Goal: Check status: Check status

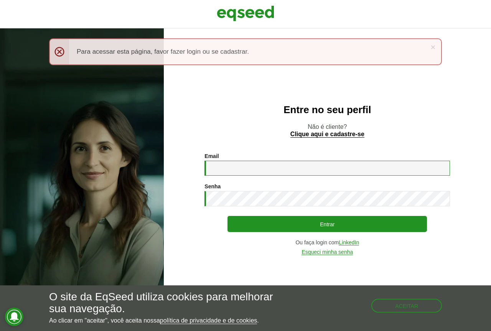
click at [255, 165] on input "Email *" at bounding box center [328, 168] width 246 height 15
type input "**********"
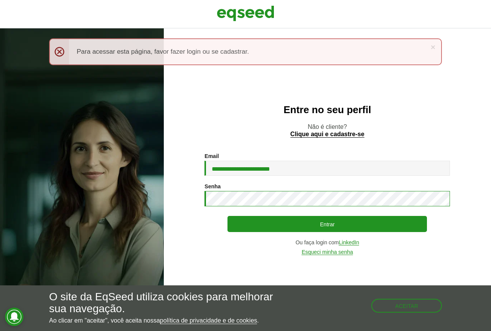
click at [228, 216] on button "Entrar" at bounding box center [328, 224] width 200 height 16
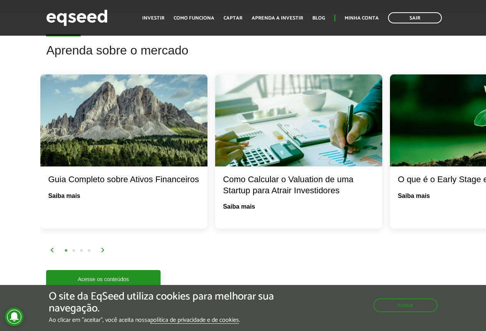
scroll to position [1497, 0]
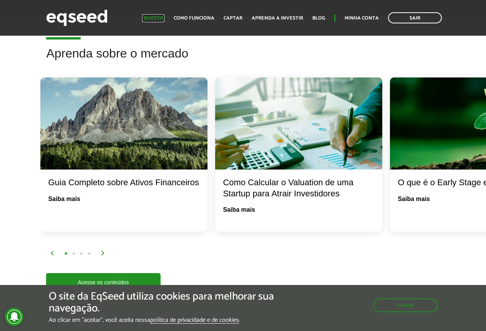
click at [160, 17] on link "Investir" at bounding box center [153, 18] width 22 height 5
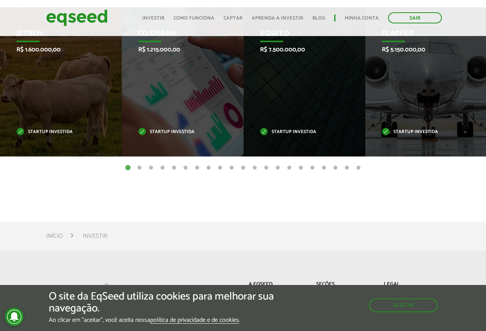
scroll to position [307, 0]
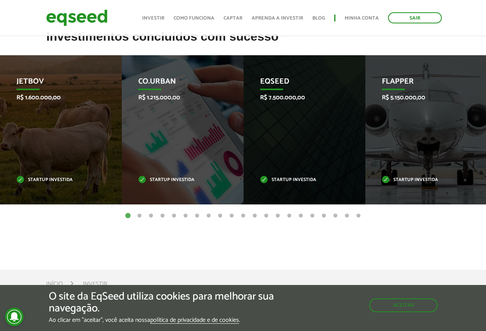
click at [139, 215] on button "2" at bounding box center [140, 216] width 8 height 8
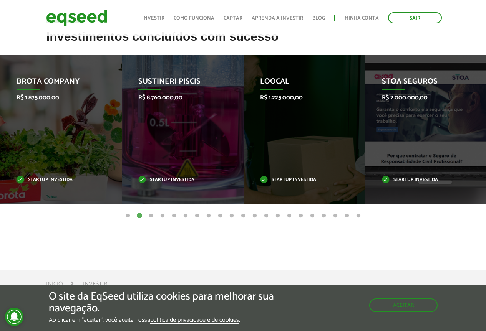
click at [161, 216] on button "4" at bounding box center [163, 216] width 8 height 8
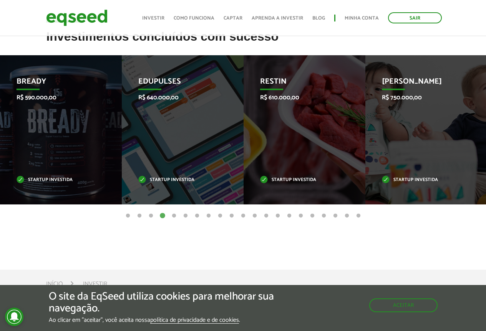
click at [176, 216] on button "5" at bounding box center [174, 216] width 8 height 8
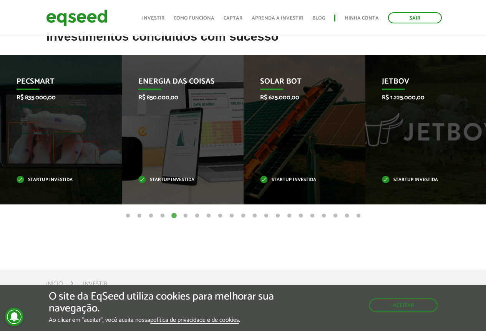
click at [186, 217] on button "6" at bounding box center [186, 216] width 8 height 8
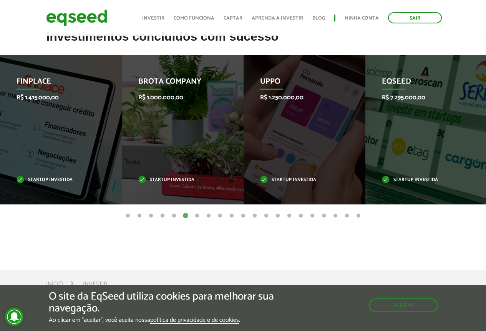
click at [198, 216] on button "7" at bounding box center [197, 216] width 8 height 8
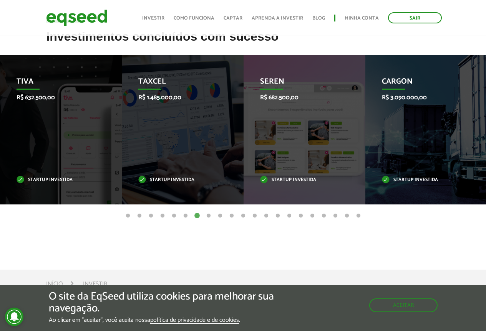
click at [209, 216] on button "8" at bounding box center [209, 216] width 8 height 8
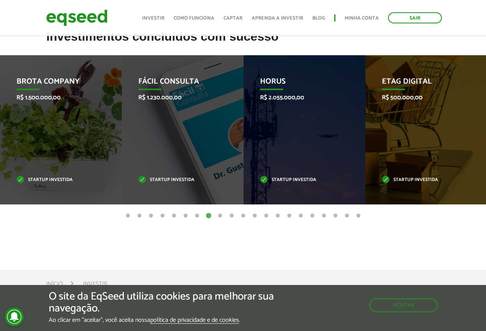
click at [222, 216] on button "9" at bounding box center [220, 216] width 8 height 8
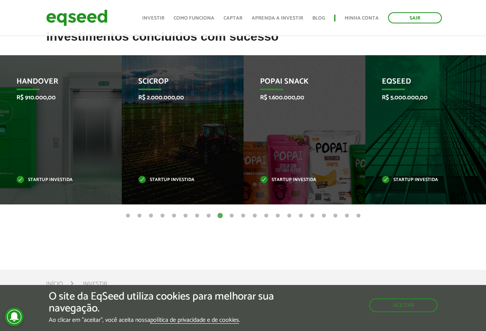
click at [234, 215] on button "10" at bounding box center [232, 216] width 8 height 8
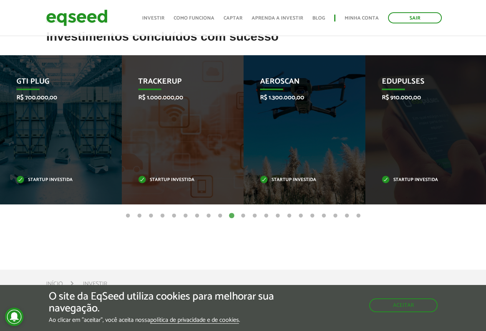
click at [243, 215] on button "11" at bounding box center [243, 216] width 8 height 8
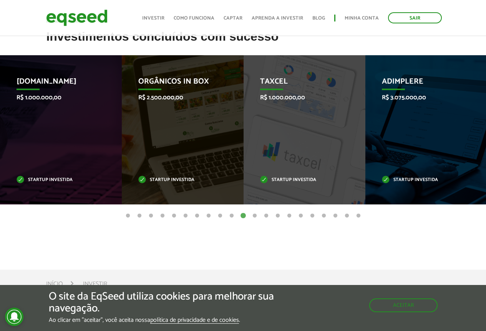
click at [254, 215] on button "12" at bounding box center [255, 216] width 8 height 8
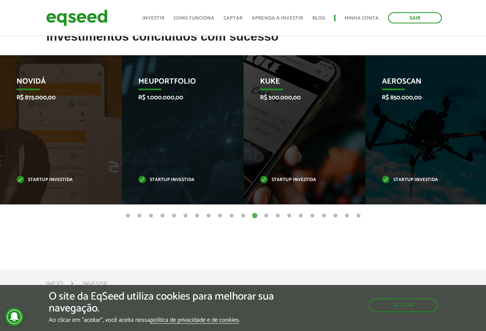
click at [268, 216] on button "13" at bounding box center [266, 216] width 8 height 8
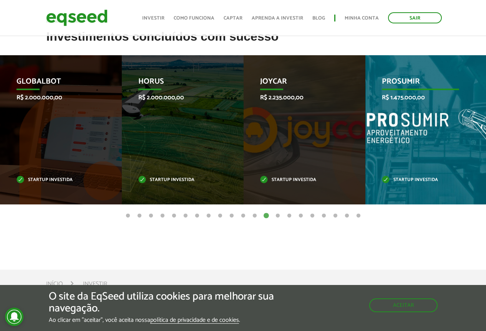
click at [411, 134] on div "PROSUMIR R$ 1.475.000,00 Startup investida" at bounding box center [420, 129] width 110 height 149
click at [390, 115] on div "PROSUMIR R$ 1.475.000,00 Startup investida" at bounding box center [420, 129] width 110 height 149
click at [405, 87] on p "PROSUMIR" at bounding box center [420, 83] width 77 height 13
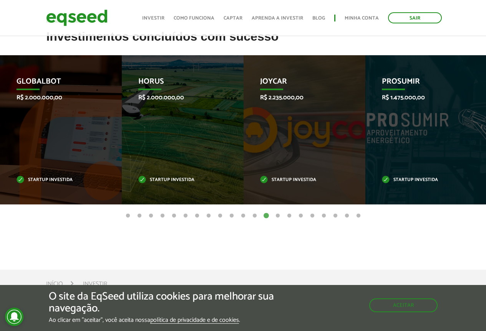
click at [277, 217] on button "14" at bounding box center [278, 216] width 8 height 8
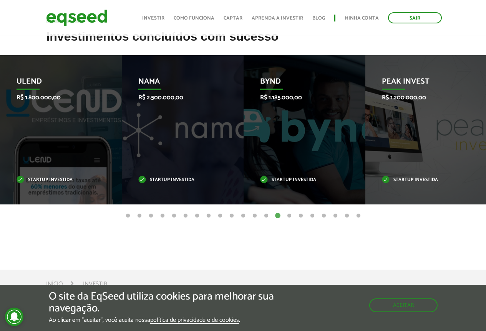
click at [291, 214] on button "15" at bounding box center [289, 216] width 8 height 8
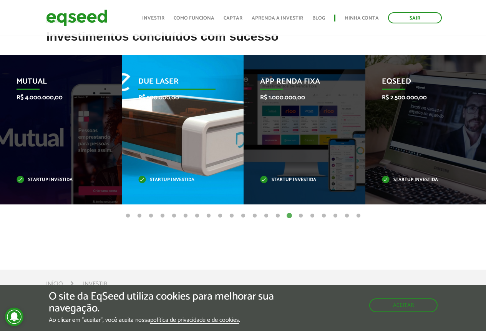
click at [178, 179] on p "Startup investida" at bounding box center [176, 180] width 77 height 4
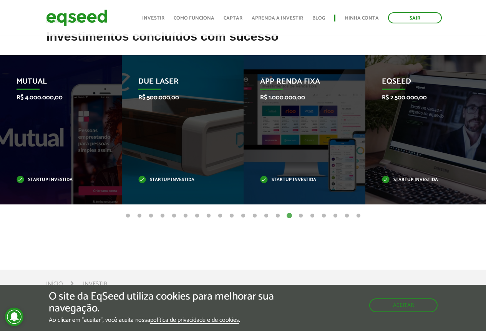
click at [301, 217] on button "16" at bounding box center [301, 216] width 8 height 8
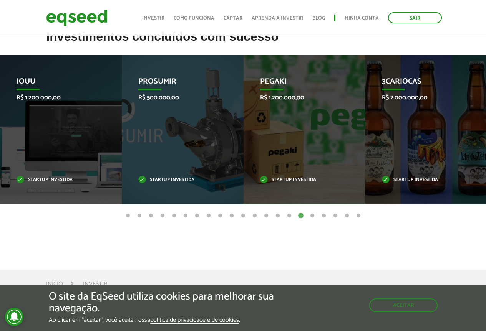
click at [308, 215] on button "17" at bounding box center [312, 216] width 8 height 8
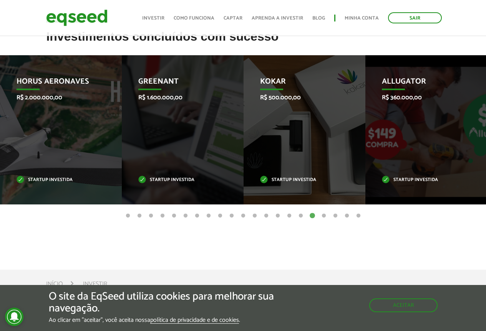
click at [323, 212] on button "18" at bounding box center [324, 216] width 8 height 8
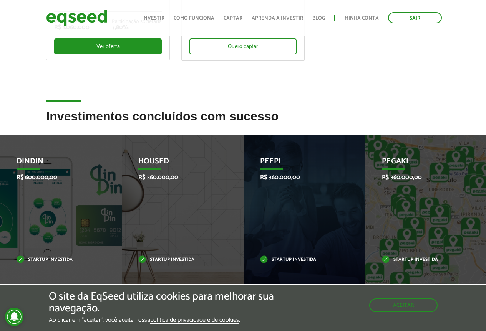
scroll to position [214, 0]
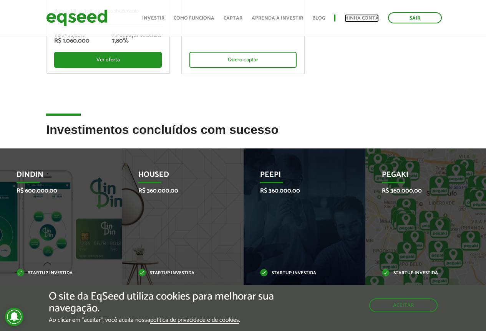
click at [354, 18] on link "Minha conta" at bounding box center [361, 18] width 34 height 5
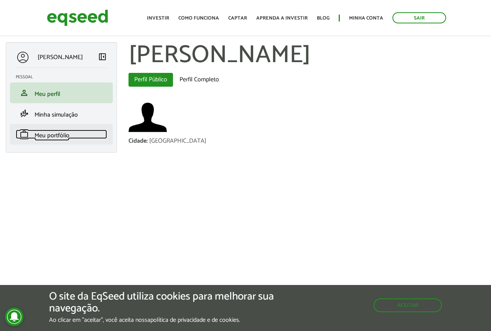
click at [47, 137] on span "Meu portfólio" at bounding box center [52, 136] width 35 height 10
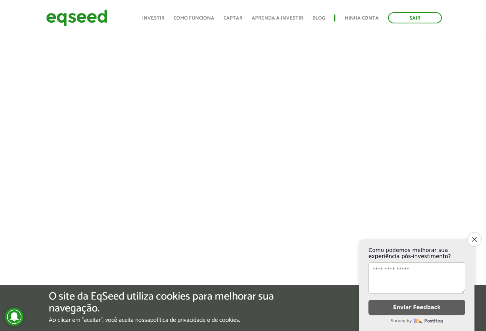
scroll to position [200, 0]
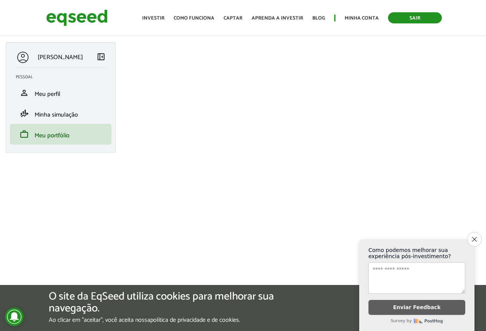
click at [411, 16] on link "Sair" at bounding box center [415, 17] width 54 height 11
